Goal: Transaction & Acquisition: Download file/media

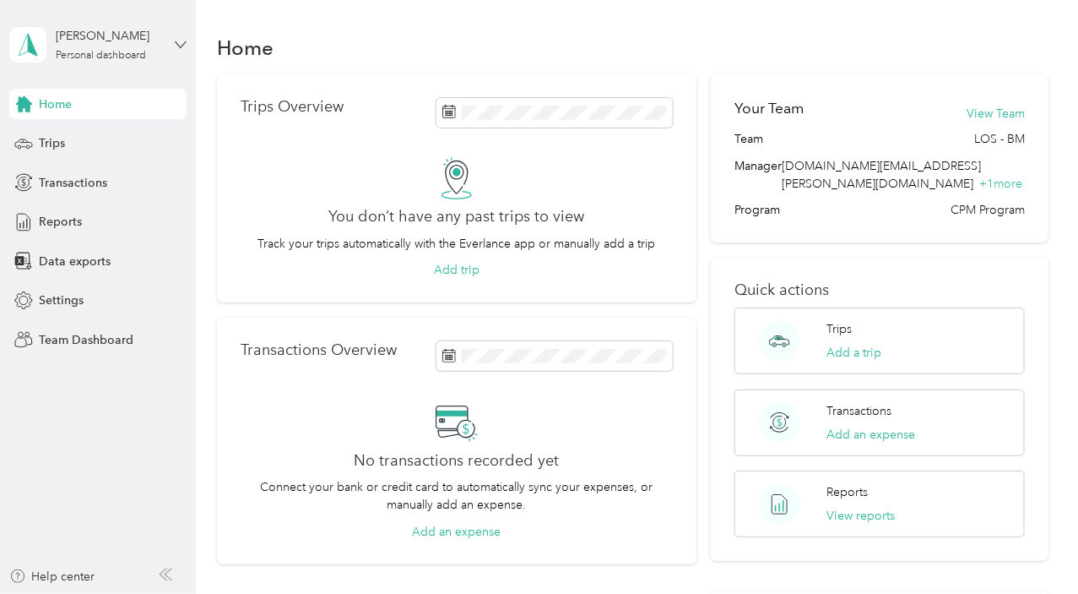
click at [177, 49] on icon at bounding box center [181, 45] width 12 height 12
click at [111, 133] on div "Team dashboard" at bounding box center [69, 138] width 90 height 18
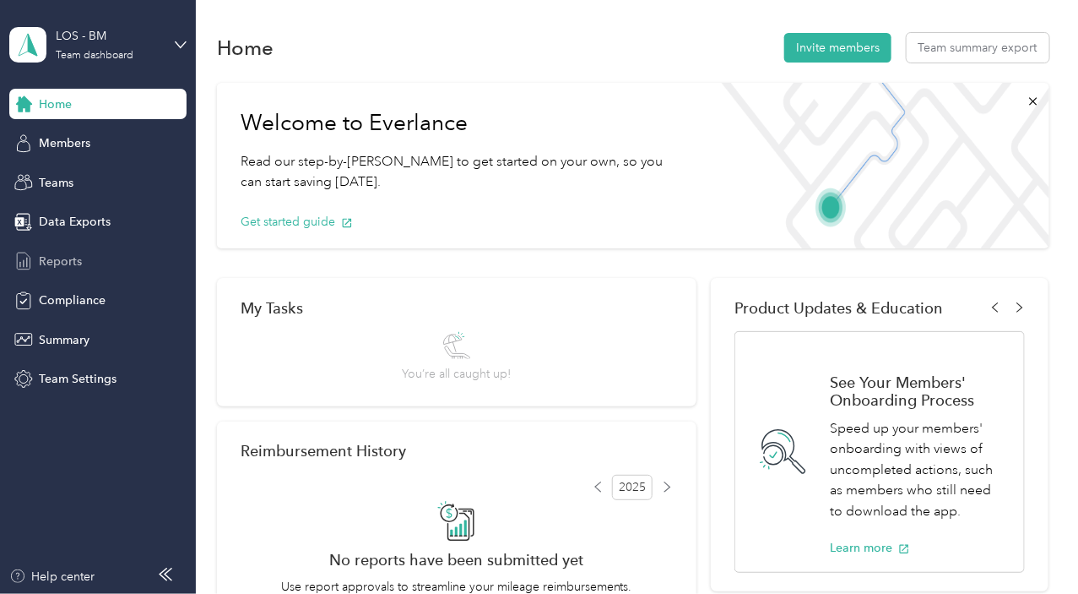
click at [62, 258] on span "Reports" at bounding box center [60, 262] width 43 height 18
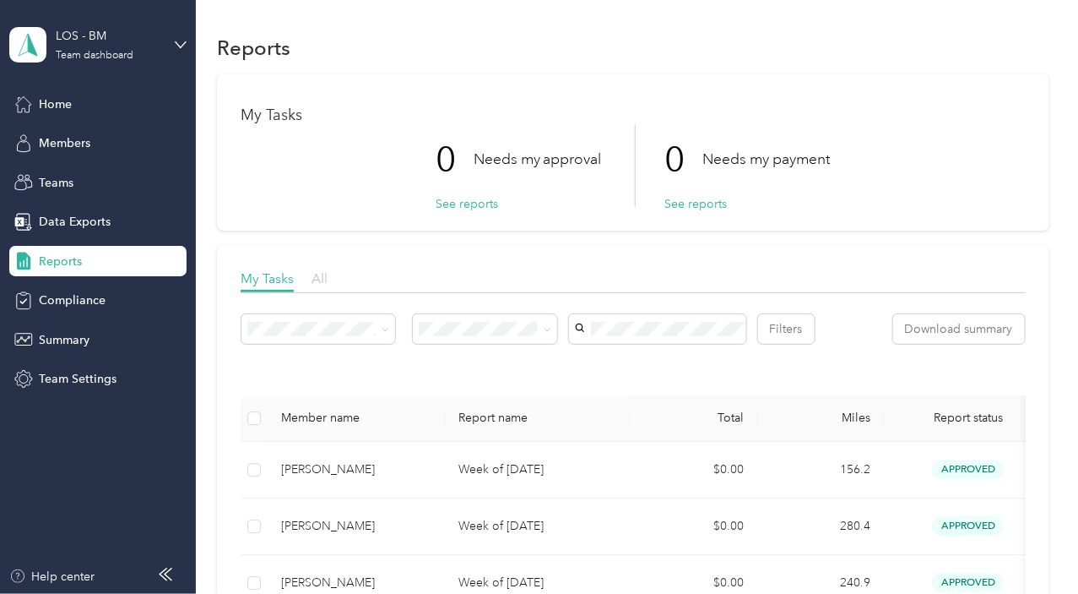
click at [318, 277] on span "All" at bounding box center [320, 278] width 16 height 16
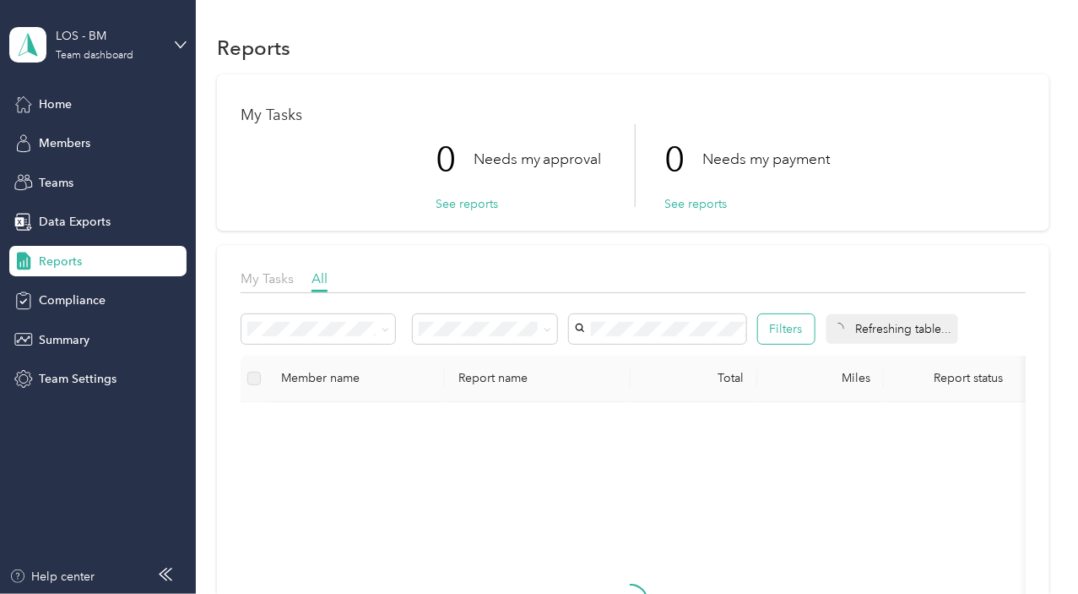
click at [815, 327] on button "Filters" at bounding box center [786, 329] width 57 height 30
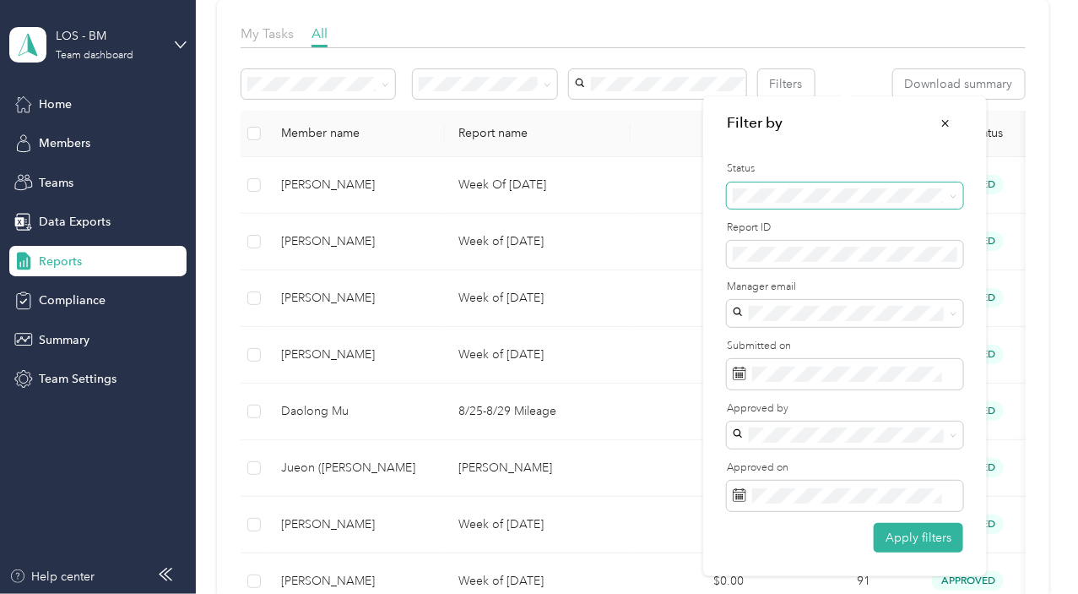
scroll to position [253, 0]
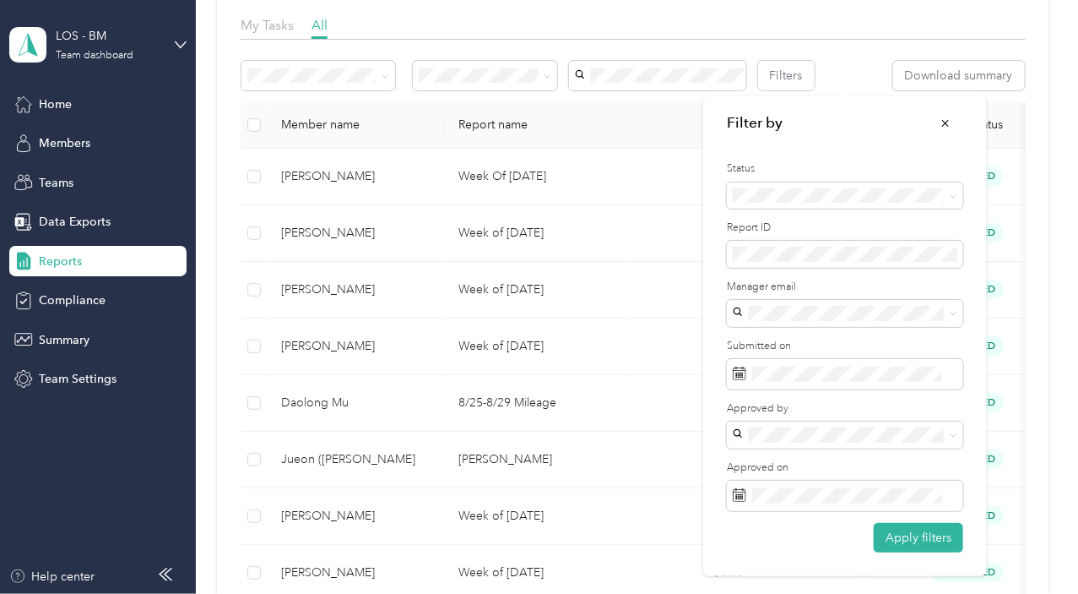
click at [750, 532] on div "Apply filters" at bounding box center [845, 538] width 236 height 30
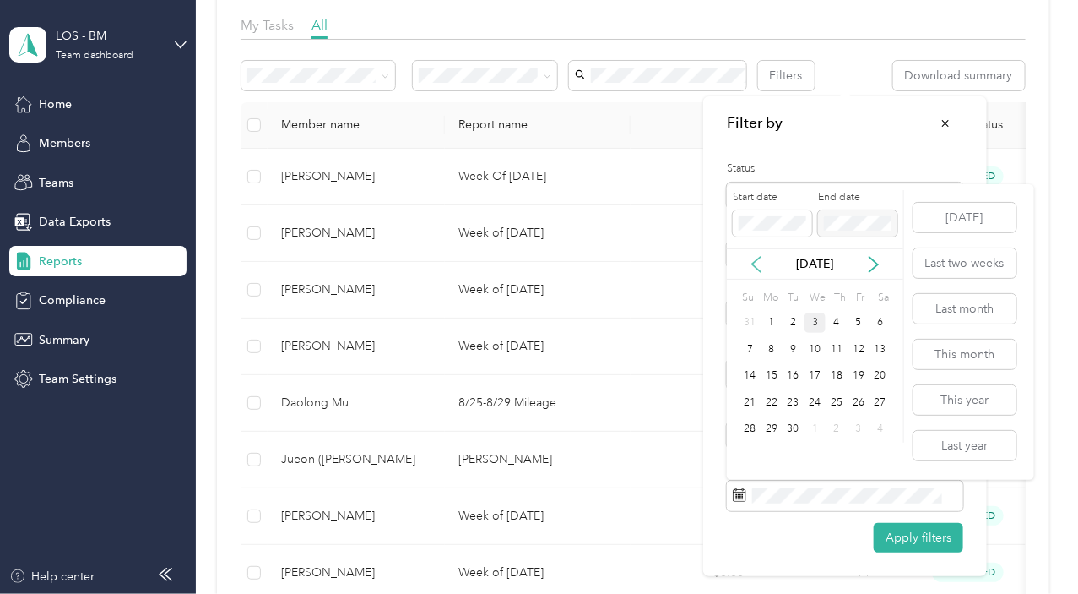
click at [756, 266] on icon at bounding box center [756, 264] width 8 height 15
click at [834, 429] on div "28" at bounding box center [837, 429] width 22 height 21
click at [821, 459] on div "3" at bounding box center [816, 455] width 22 height 21
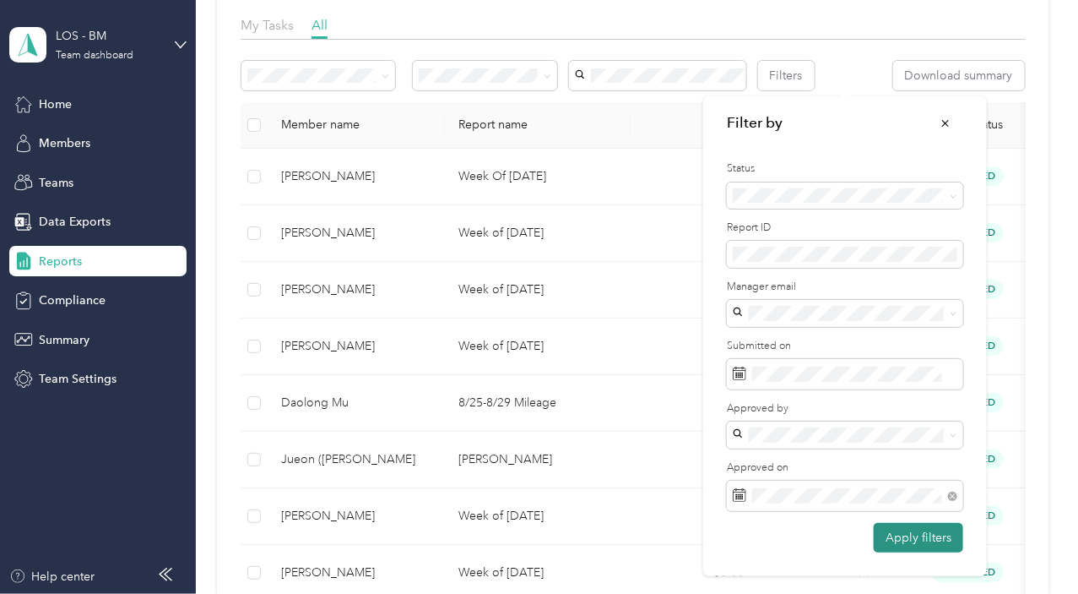
click at [914, 547] on button "Apply filters" at bounding box center [919, 538] width 90 height 30
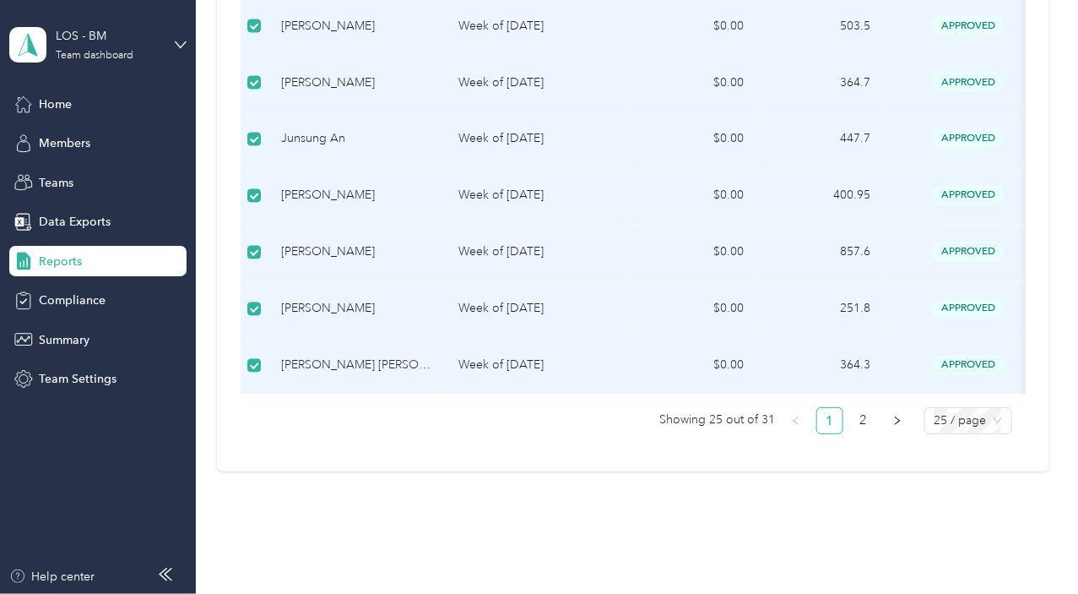
scroll to position [1485, 0]
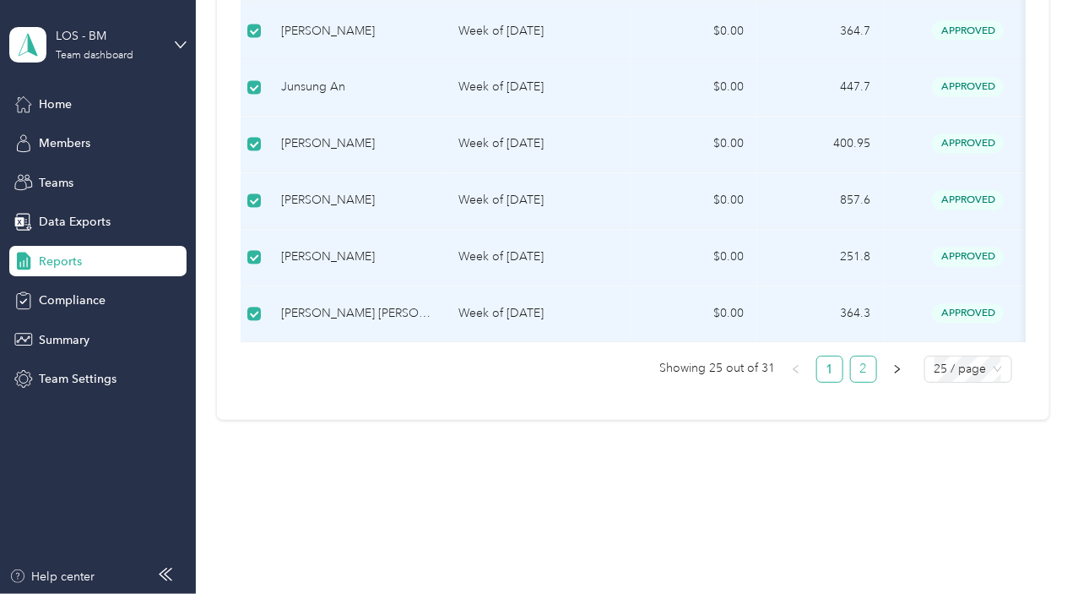
click at [853, 370] on link "2" at bounding box center [863, 368] width 25 height 25
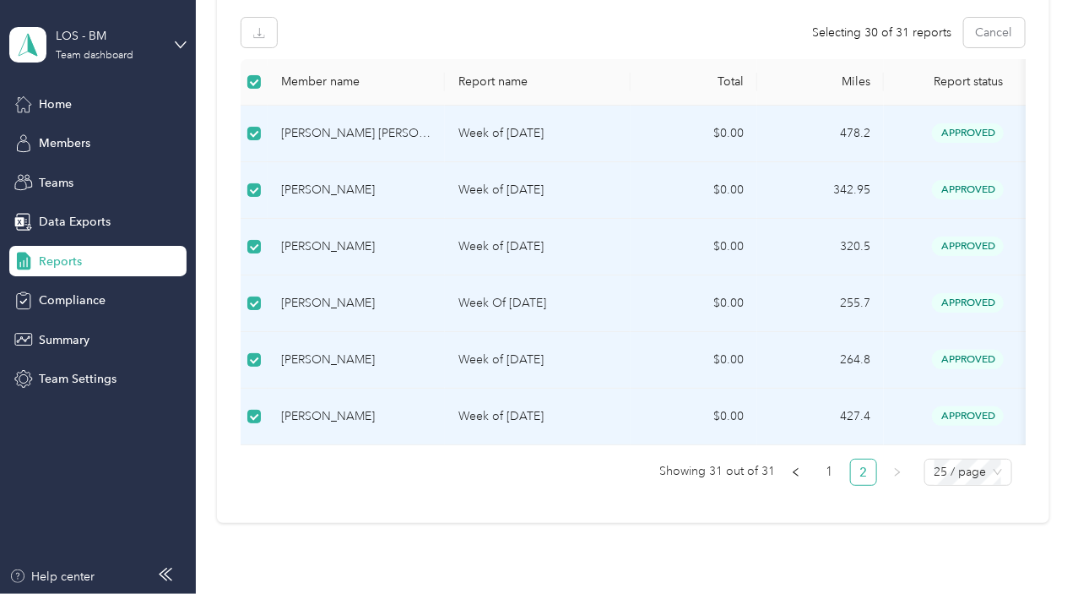
scroll to position [327, 0]
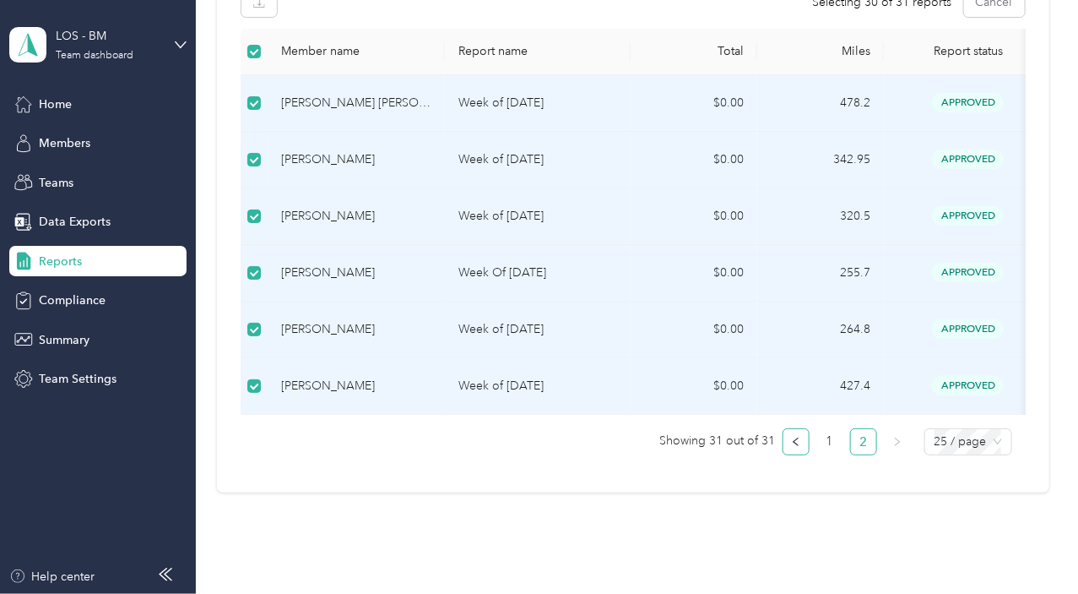
click at [783, 455] on button "button" at bounding box center [796, 441] width 27 height 27
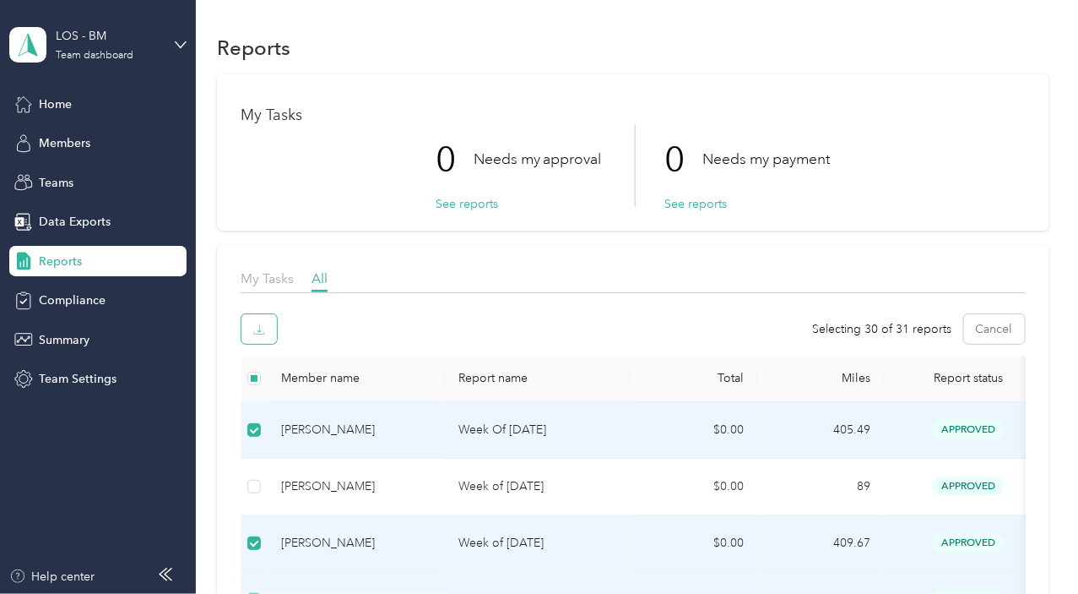
click at [275, 335] on button "button" at bounding box center [259, 329] width 35 height 30
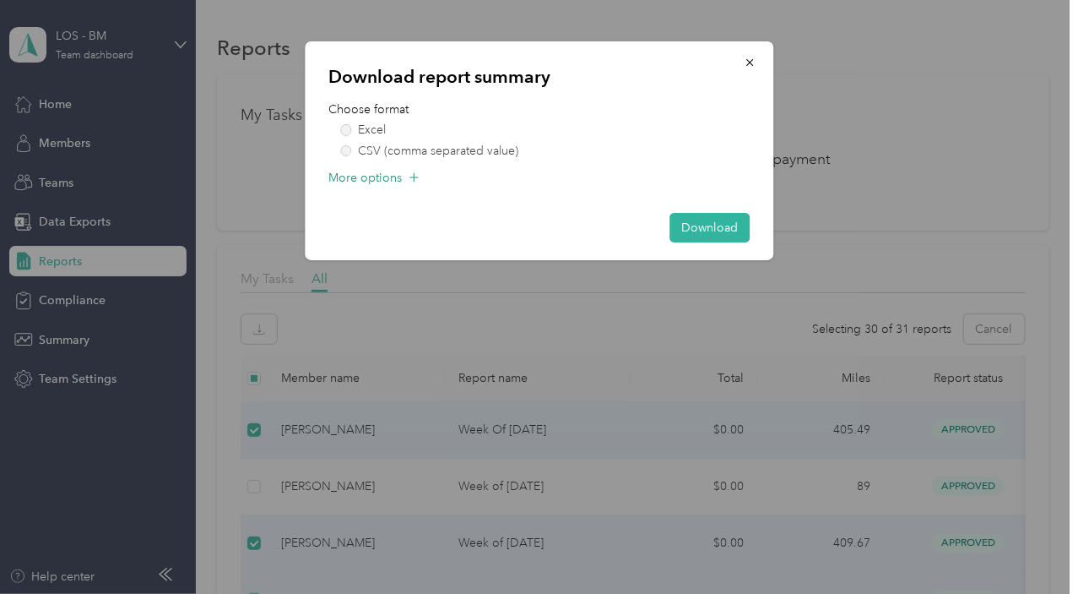
click at [387, 172] on span "More options" at bounding box center [365, 178] width 73 height 18
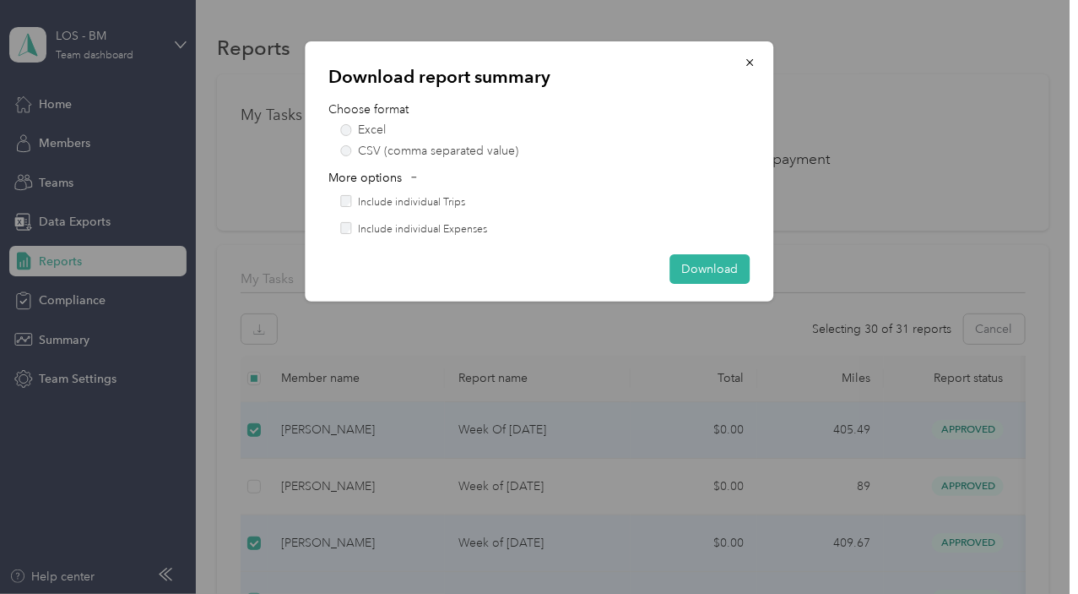
click at [353, 200] on div "Include individual Trips" at bounding box center [545, 202] width 410 height 15
click at [697, 272] on button "Download" at bounding box center [710, 269] width 80 height 30
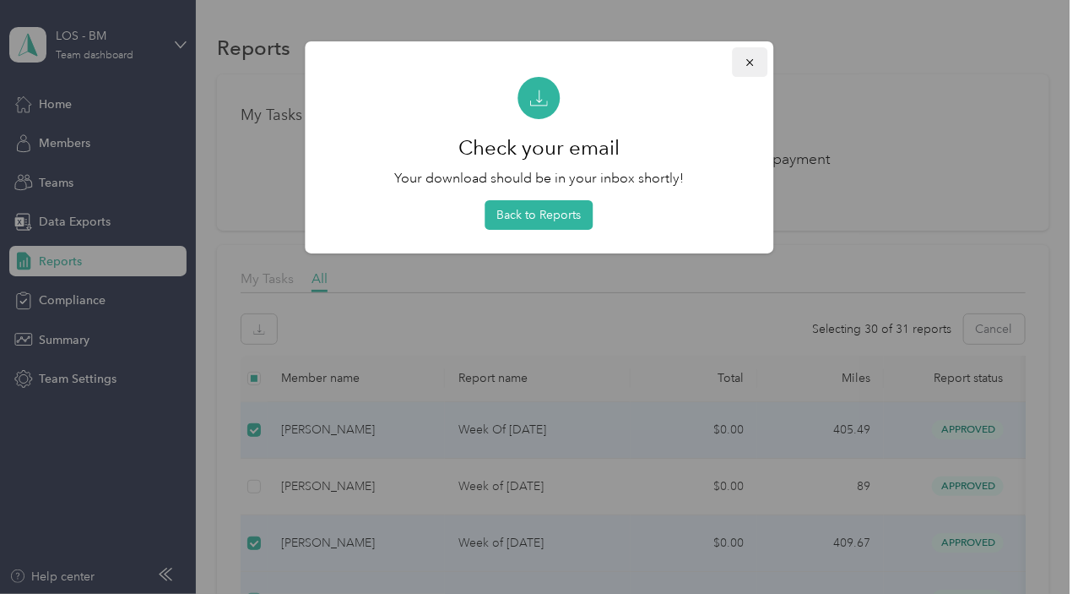
click at [754, 71] on button "button" at bounding box center [749, 62] width 35 height 30
